Goal: Navigation & Orientation: Go to known website

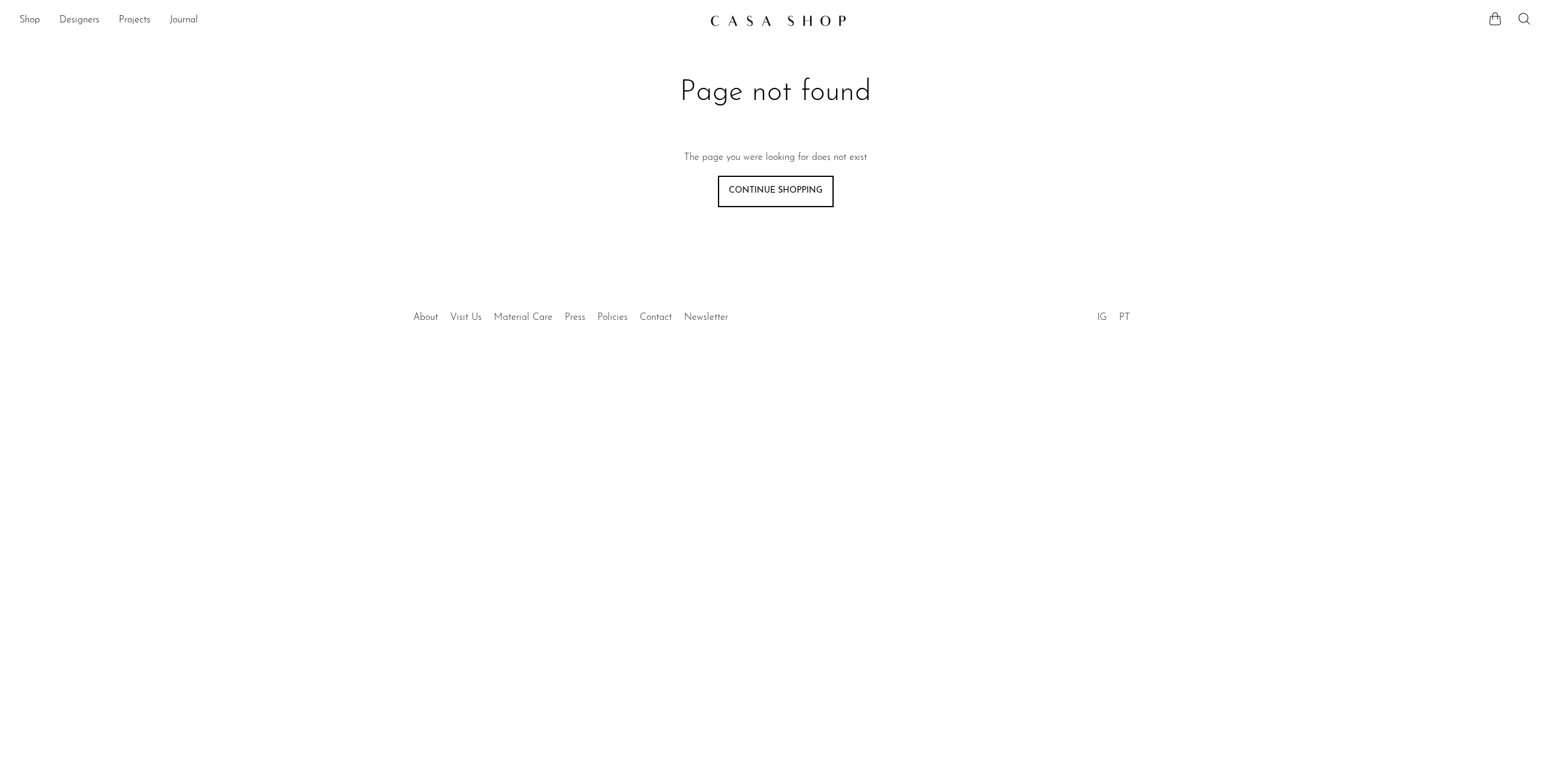
click at [780, 20] on img at bounding box center [778, 20] width 137 height 12
click at [773, 17] on img at bounding box center [778, 20] width 137 height 12
